Goal: Use online tool/utility: Utilize a website feature to perform a specific function

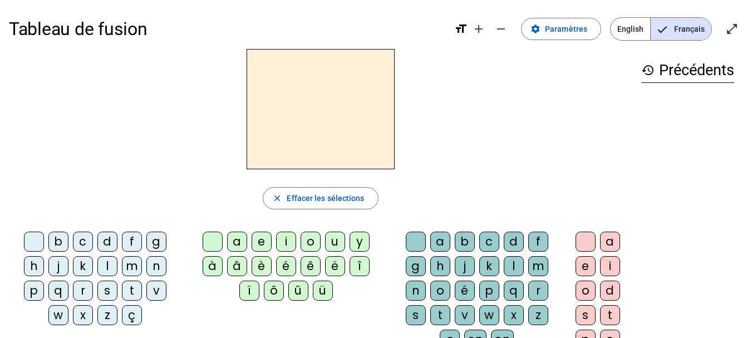
click at [57, 294] on div "q" at bounding box center [58, 291] width 20 height 20
click at [286, 240] on div "i" at bounding box center [286, 242] width 20 height 20
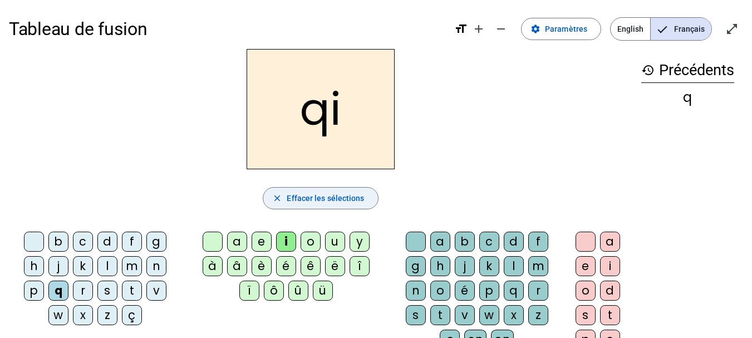
click at [278, 204] on span "button" at bounding box center [320, 198] width 114 height 27
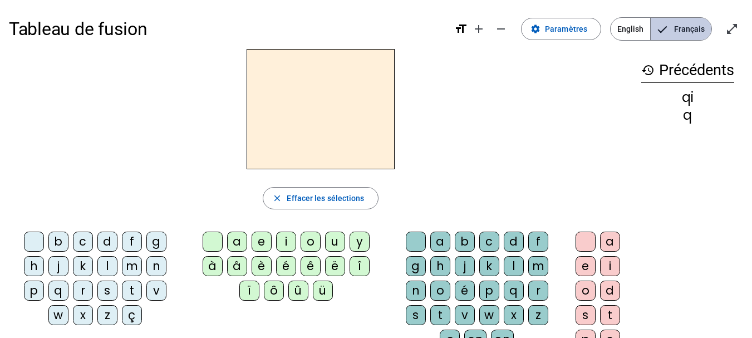
click at [688, 32] on span "Français" at bounding box center [681, 29] width 61 height 22
click at [564, 20] on span at bounding box center [561, 29] width 79 height 27
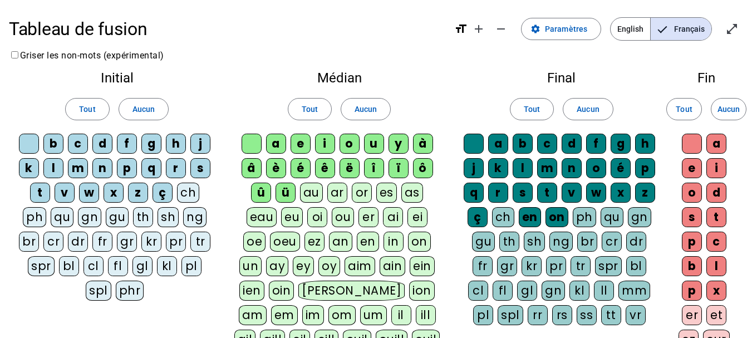
click at [67, 217] on div "qu" at bounding box center [62, 217] width 23 height 20
click at [738, 35] on mat-icon "open_in_full" at bounding box center [731, 28] width 13 height 13
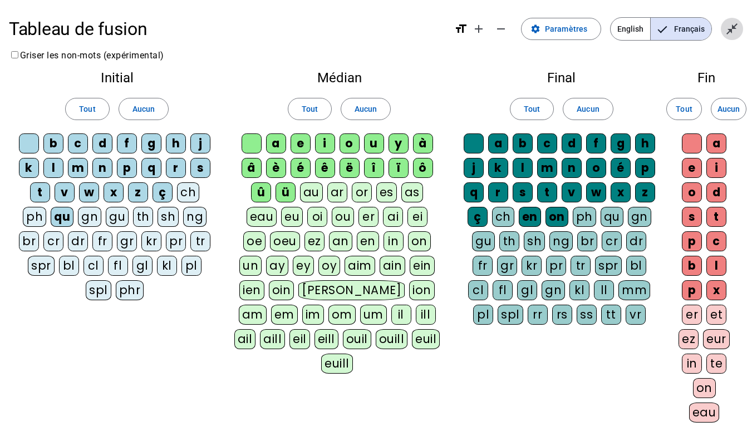
click at [730, 25] on mat-icon "close_fullscreen" at bounding box center [731, 28] width 13 height 13
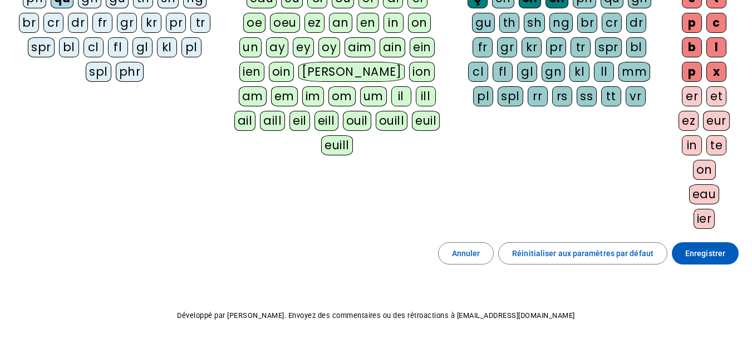
scroll to position [221, 0]
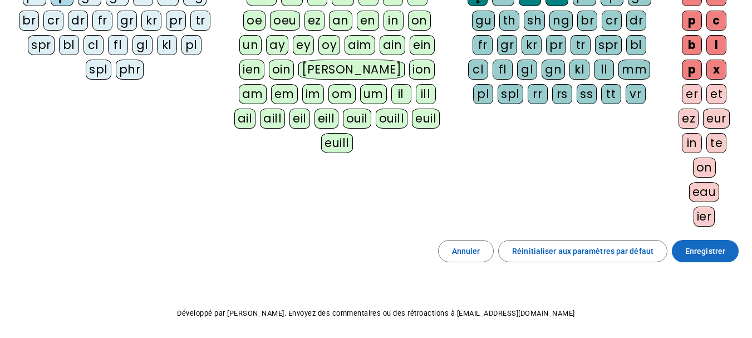
click at [703, 251] on span "Enregistrer" at bounding box center [705, 250] width 40 height 13
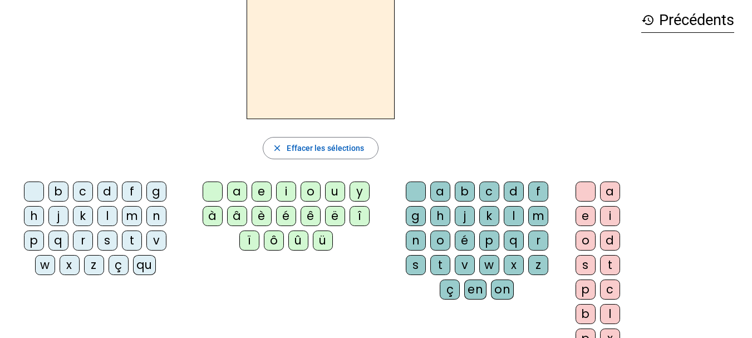
scroll to position [49, 0]
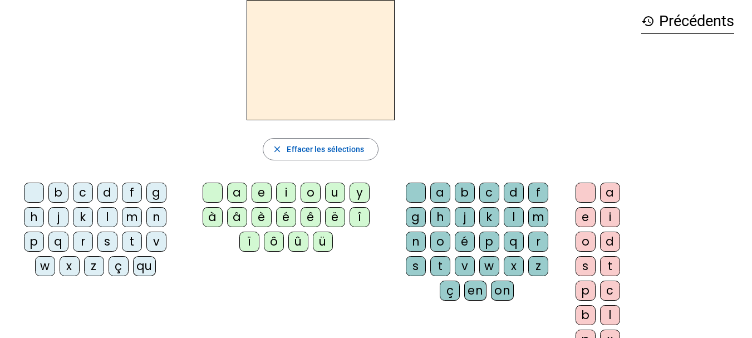
click at [150, 264] on div "qu" at bounding box center [144, 266] width 23 height 20
click at [287, 186] on div "i" at bounding box center [286, 193] width 20 height 20
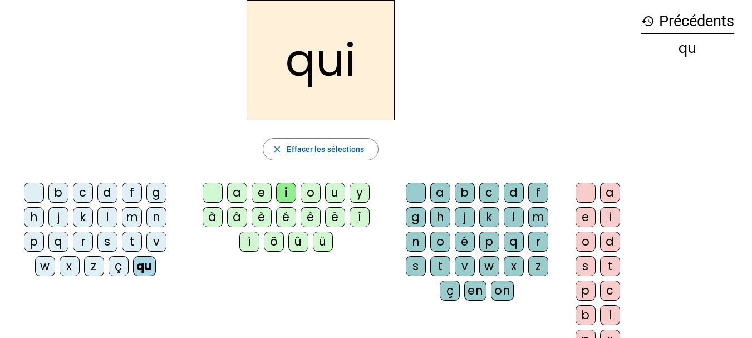
click at [105, 248] on div "s" at bounding box center [107, 242] width 20 height 20
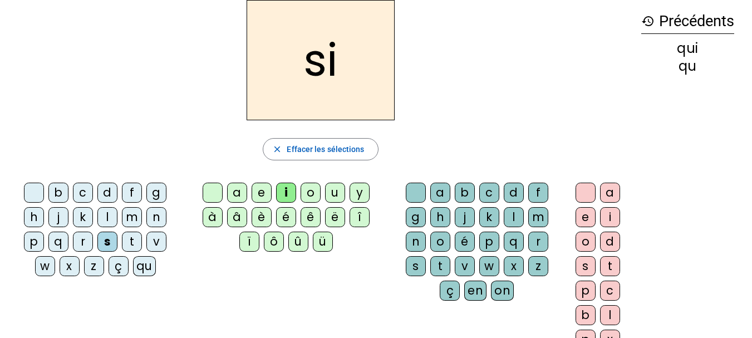
click at [156, 221] on div "n" at bounding box center [156, 217] width 20 height 20
click at [264, 192] on div "e" at bounding box center [262, 193] width 20 height 20
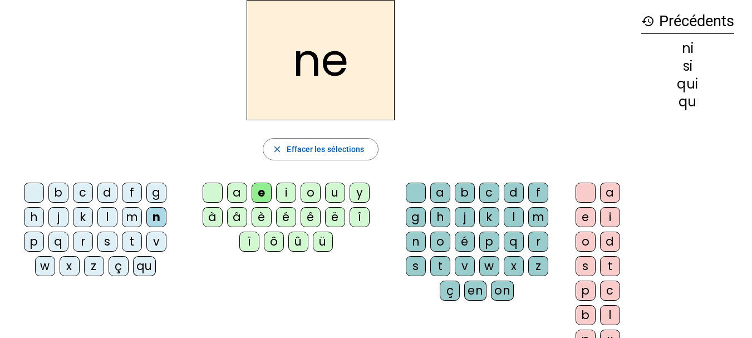
click at [105, 242] on div "s" at bounding box center [107, 242] width 20 height 20
click at [125, 244] on div "t" at bounding box center [132, 242] width 20 height 20
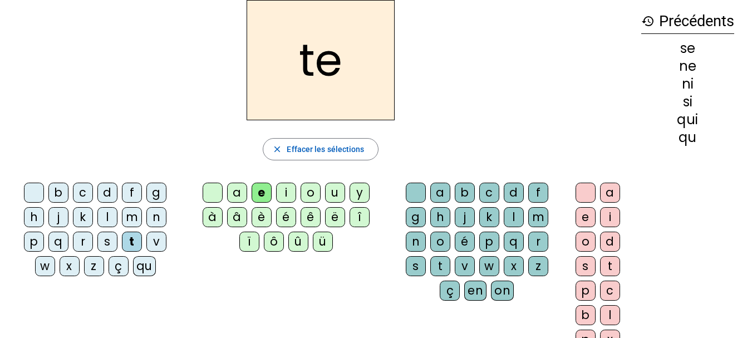
click at [102, 194] on div "d" at bounding box center [107, 193] width 20 height 20
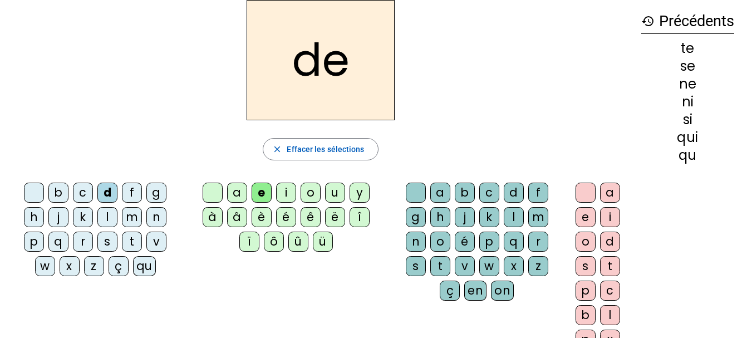
click at [332, 196] on div "u" at bounding box center [335, 193] width 20 height 20
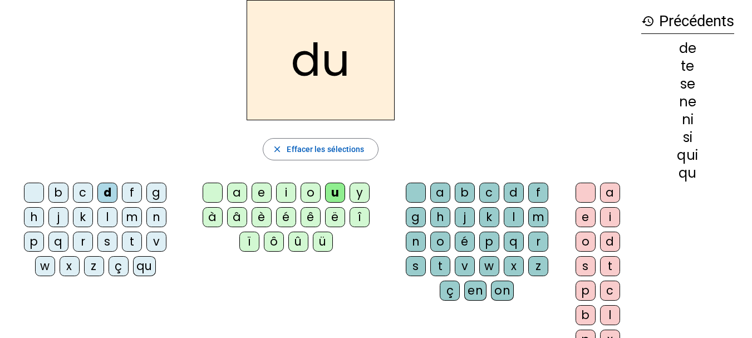
click at [108, 242] on div "s" at bounding box center [107, 242] width 20 height 20
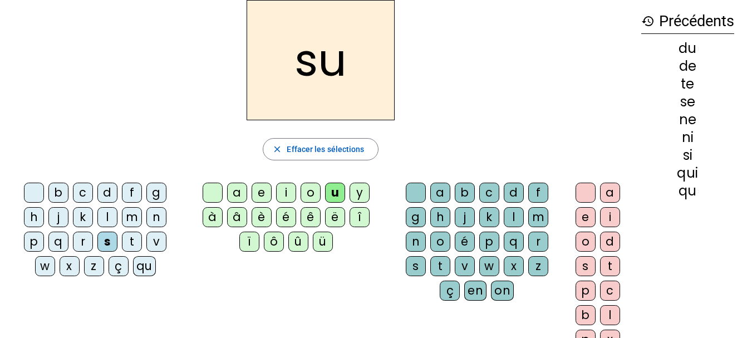
click at [113, 218] on div "l" at bounding box center [107, 217] width 20 height 20
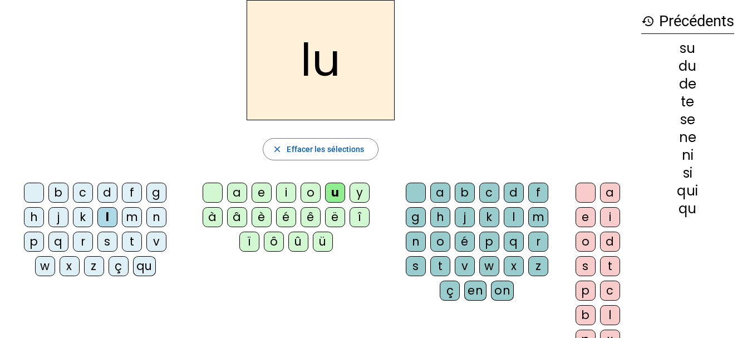
click at [126, 238] on div "t" at bounding box center [132, 242] width 20 height 20
click at [236, 190] on div "a" at bounding box center [237, 193] width 20 height 20
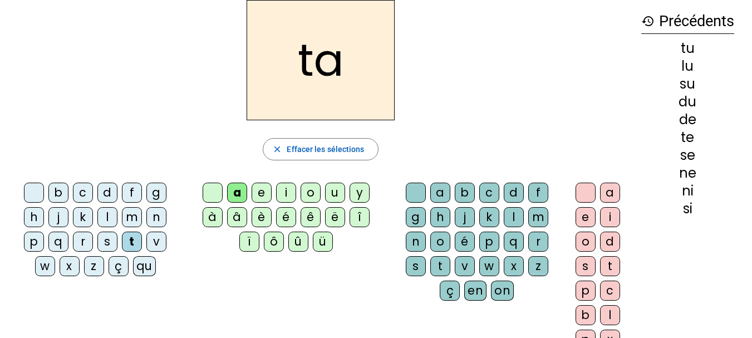
click at [101, 247] on div "s" at bounding box center [107, 242] width 20 height 20
click at [141, 217] on div "m" at bounding box center [132, 217] width 20 height 20
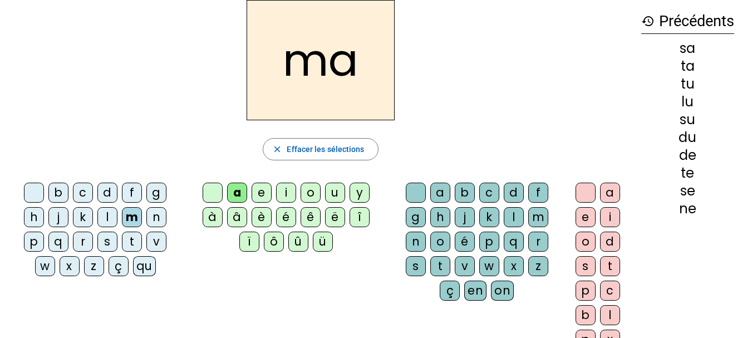
click at [262, 196] on div "e" at bounding box center [262, 193] width 20 height 20
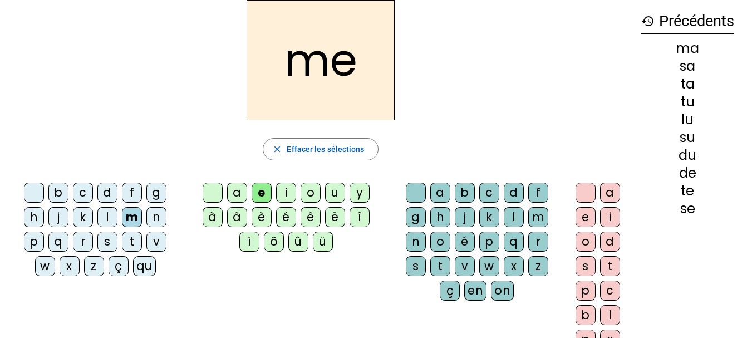
click at [97, 192] on div "d" at bounding box center [107, 193] width 20 height 20
